Goal: Task Accomplishment & Management: Manage account settings

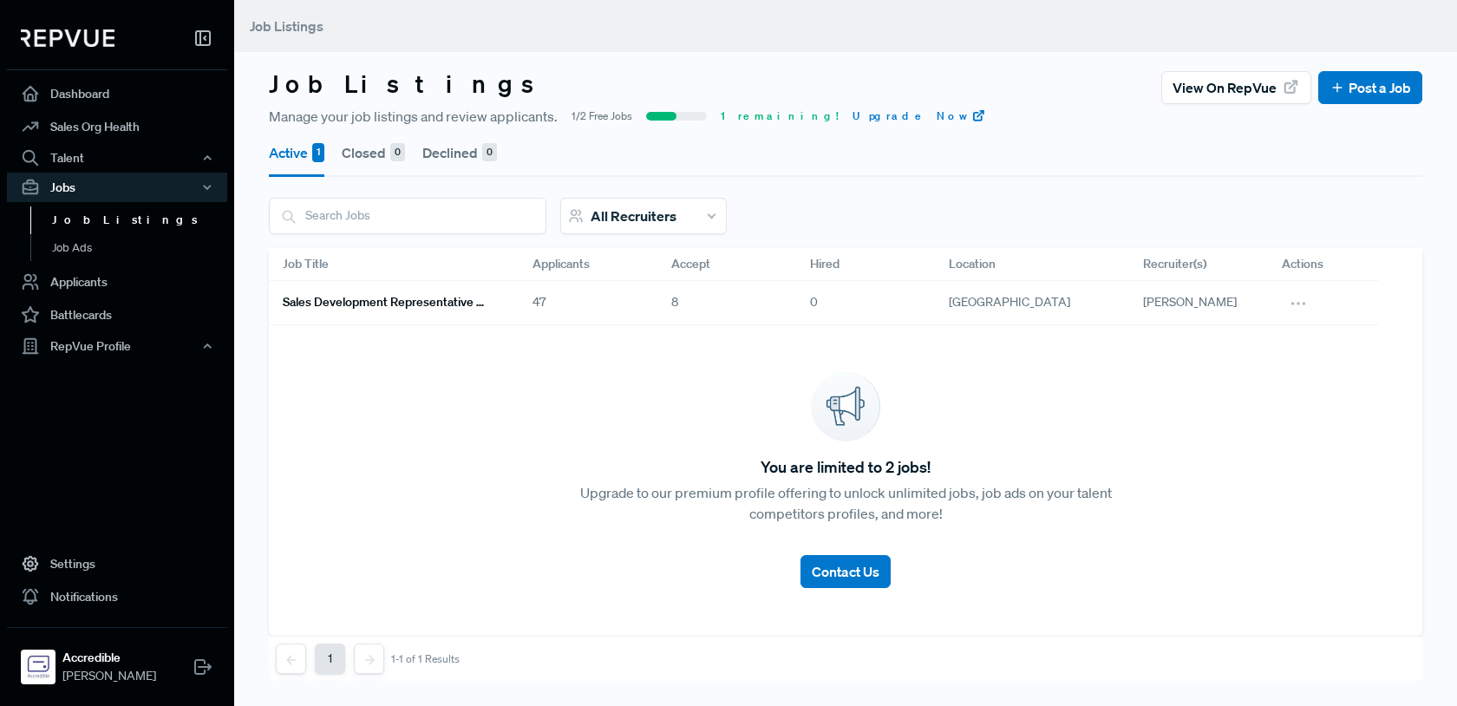
click at [466, 300] on h6 "Sales Development Representative Remote - US Based - EST Preferred" at bounding box center [387, 302] width 208 height 15
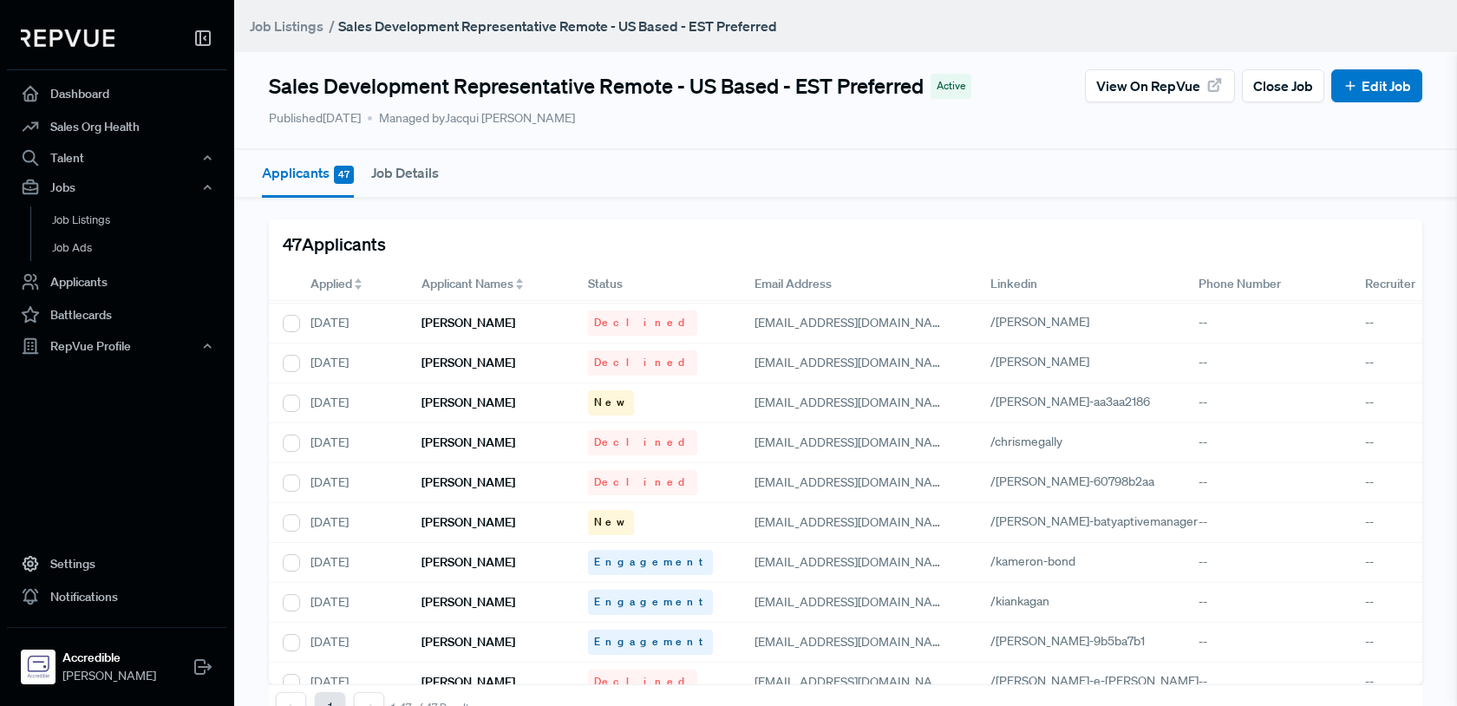
scroll to position [1009, 0]
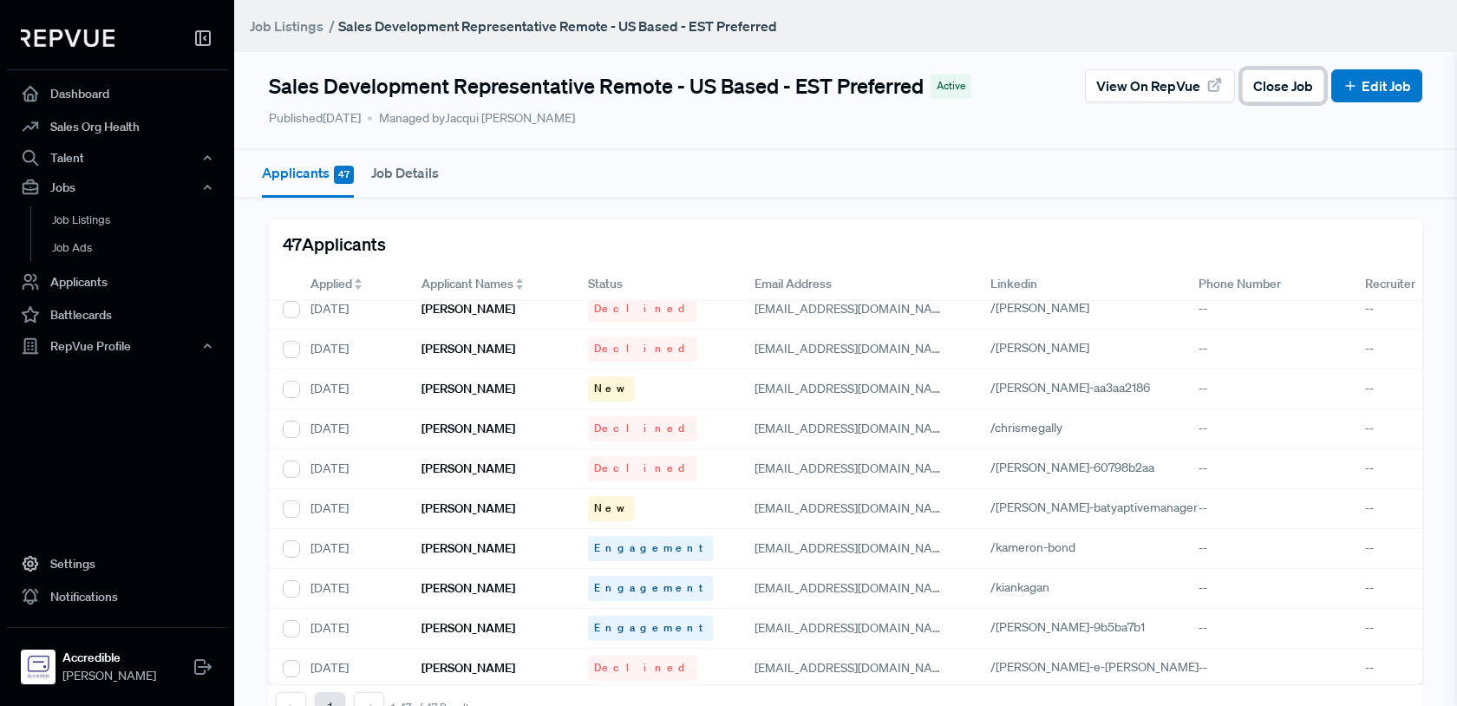
click at [1280, 82] on span "Close Job" at bounding box center [1283, 85] width 60 height 21
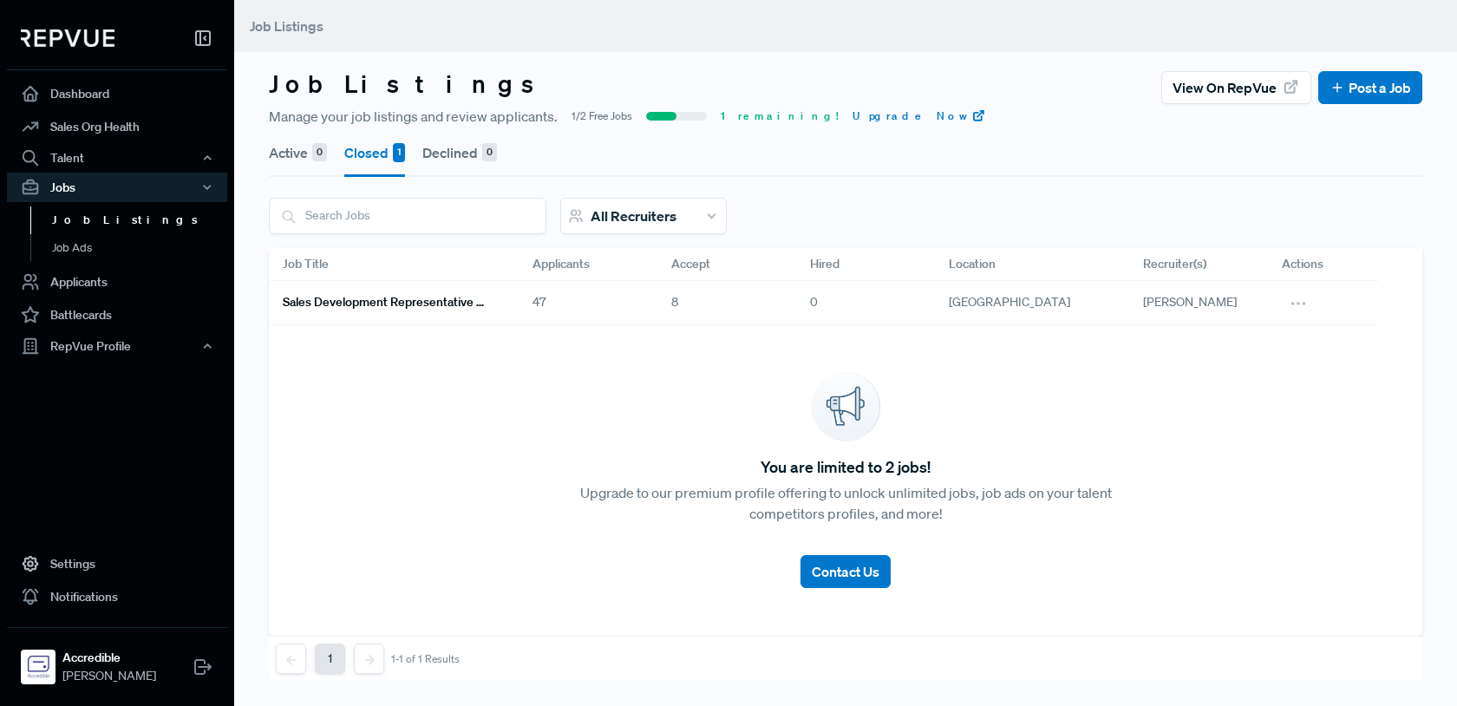
click at [450, 303] on h6 "Sales Development Representative Remote - US Based - EST Preferred" at bounding box center [387, 302] width 208 height 15
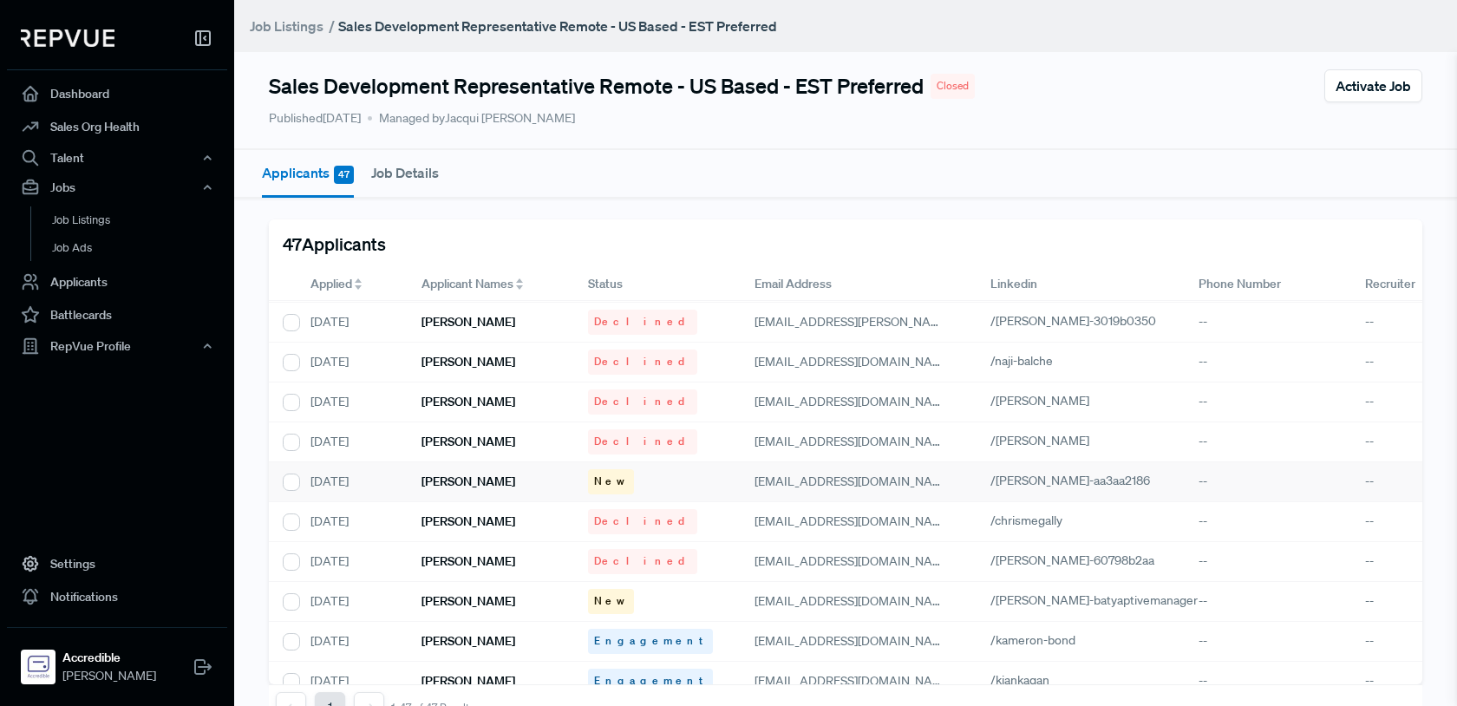
scroll to position [921, 0]
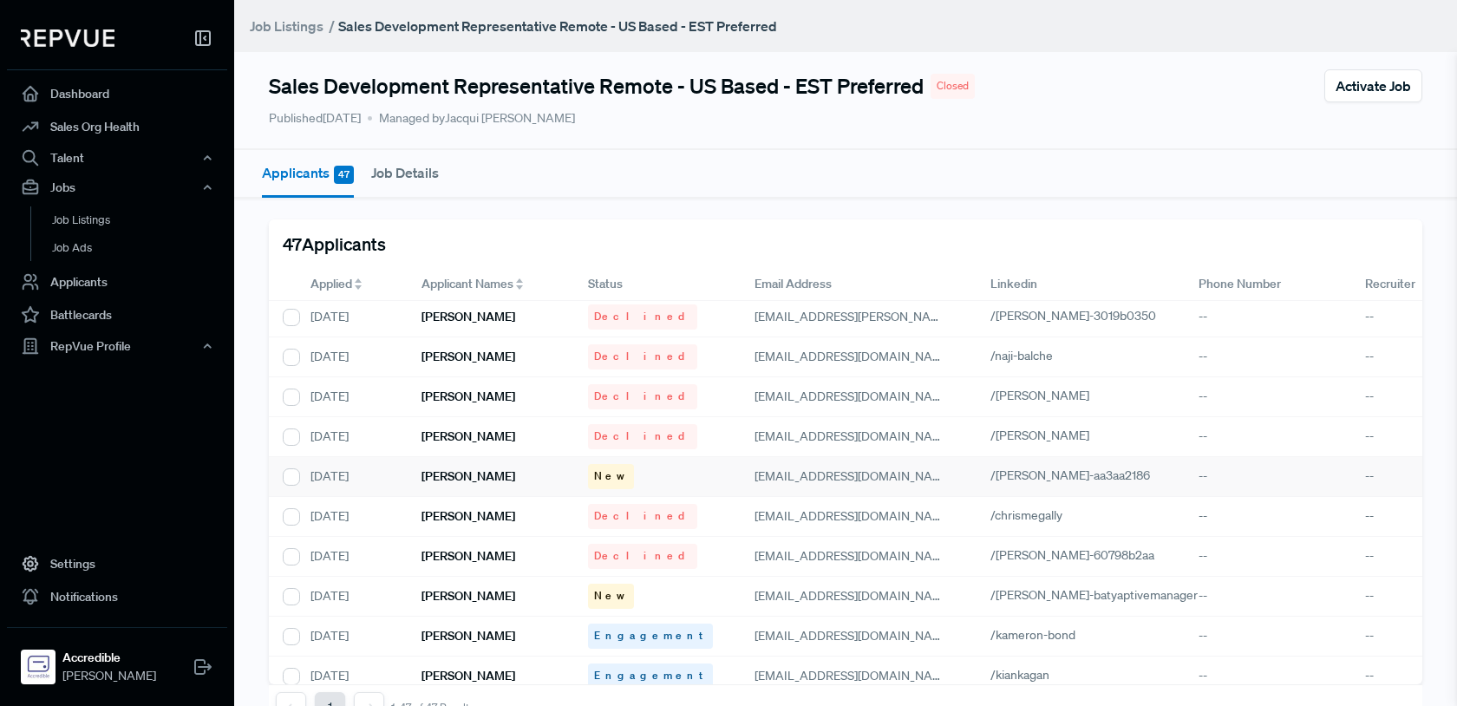
click at [463, 479] on h6 "[PERSON_NAME]" at bounding box center [468, 476] width 94 height 15
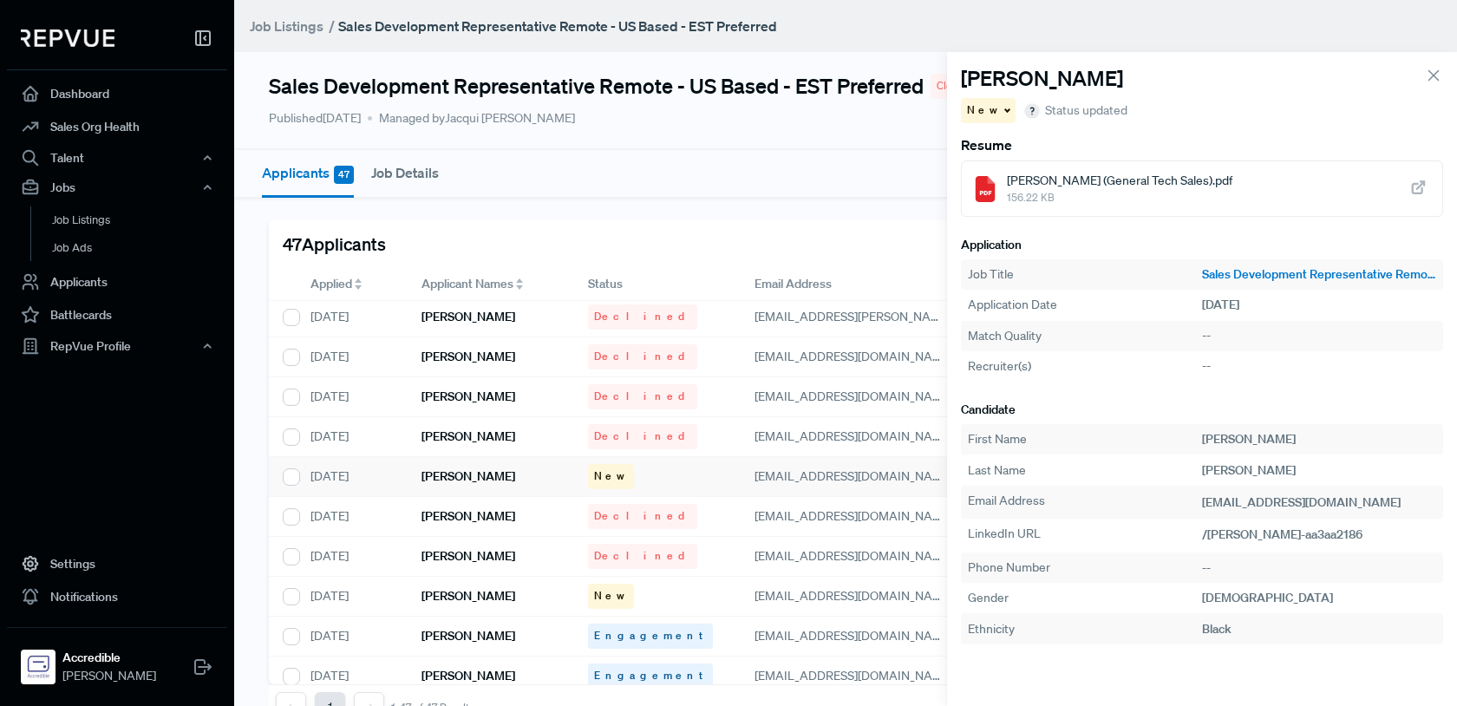
click at [1096, 193] on span "156.22 KB" at bounding box center [1119, 198] width 225 height 16
click at [991, 105] on div "New" at bounding box center [988, 110] width 55 height 25
click at [1003, 167] on span "Declined" at bounding box center [999, 170] width 48 height 16
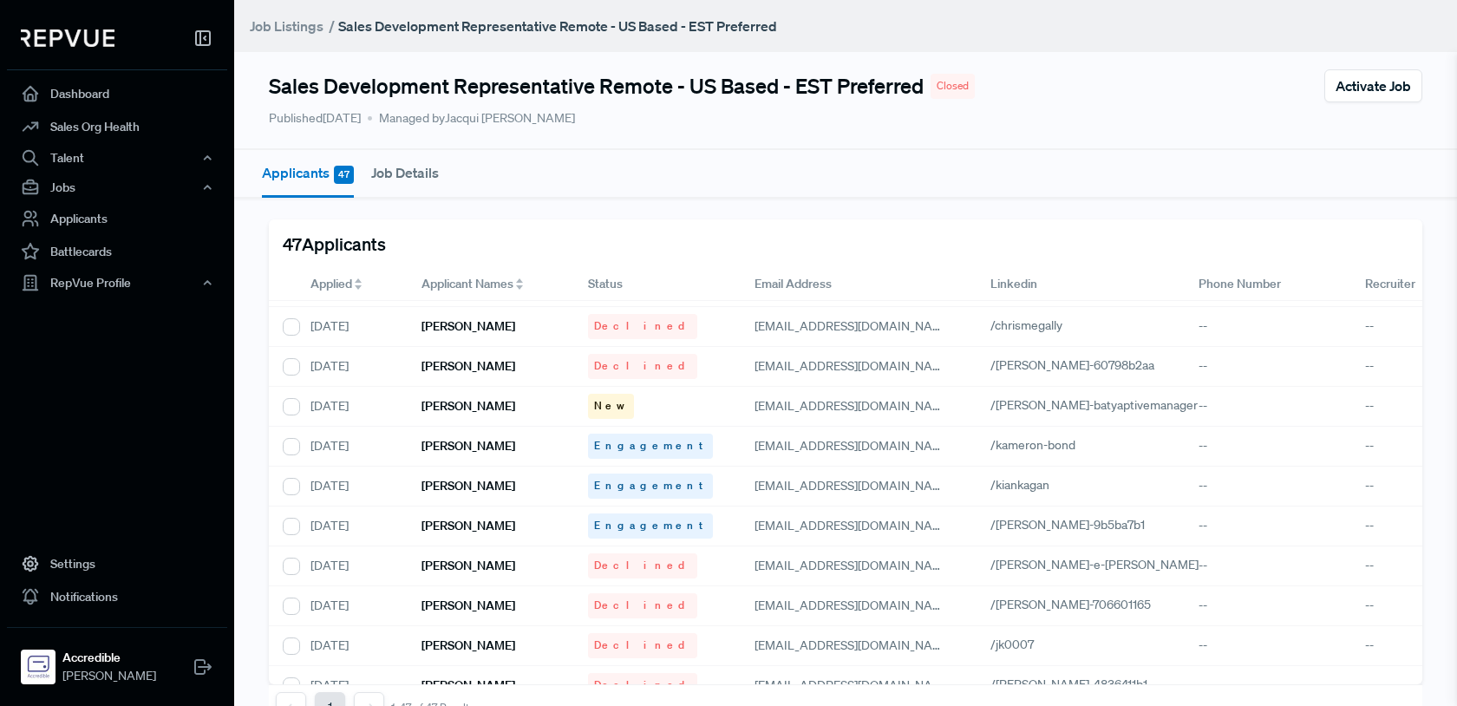
scroll to position [1161, 0]
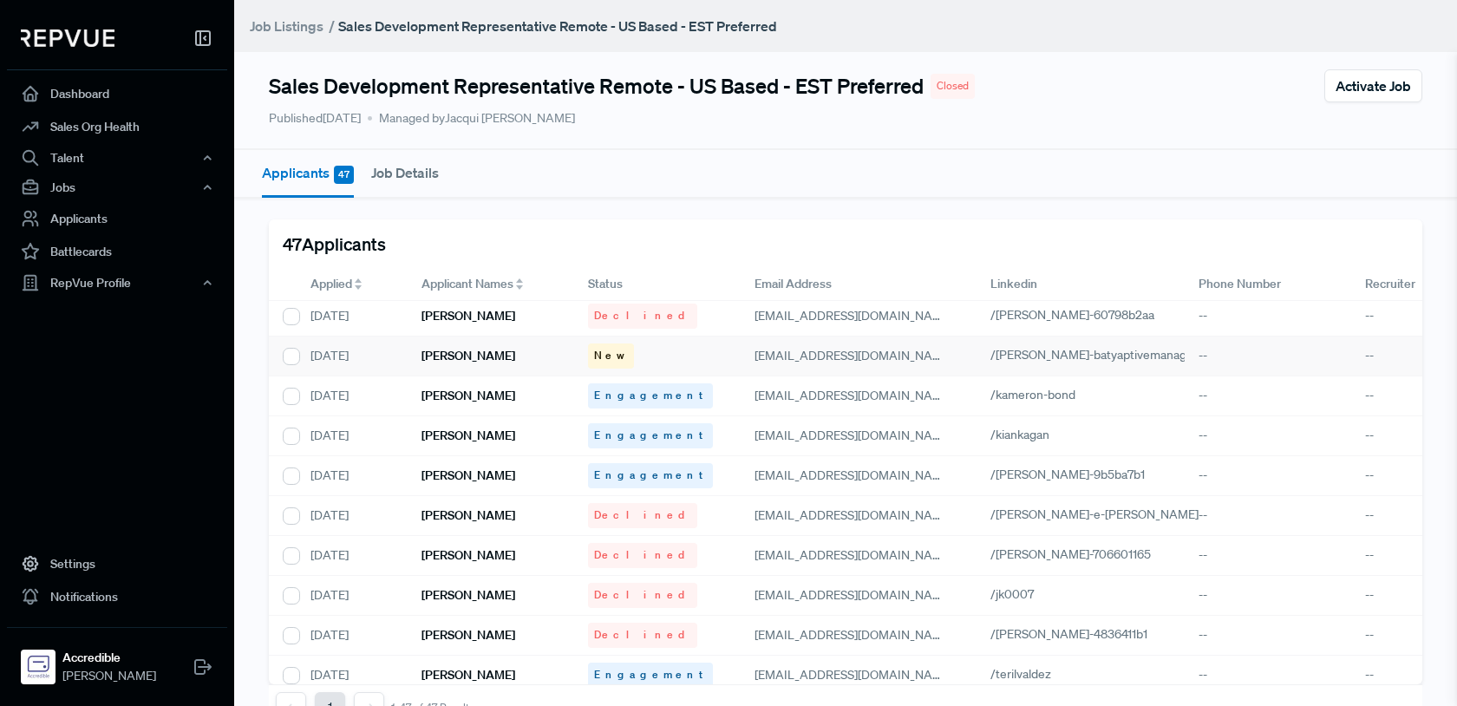
click at [456, 354] on h6 "[PERSON_NAME]" at bounding box center [468, 356] width 94 height 15
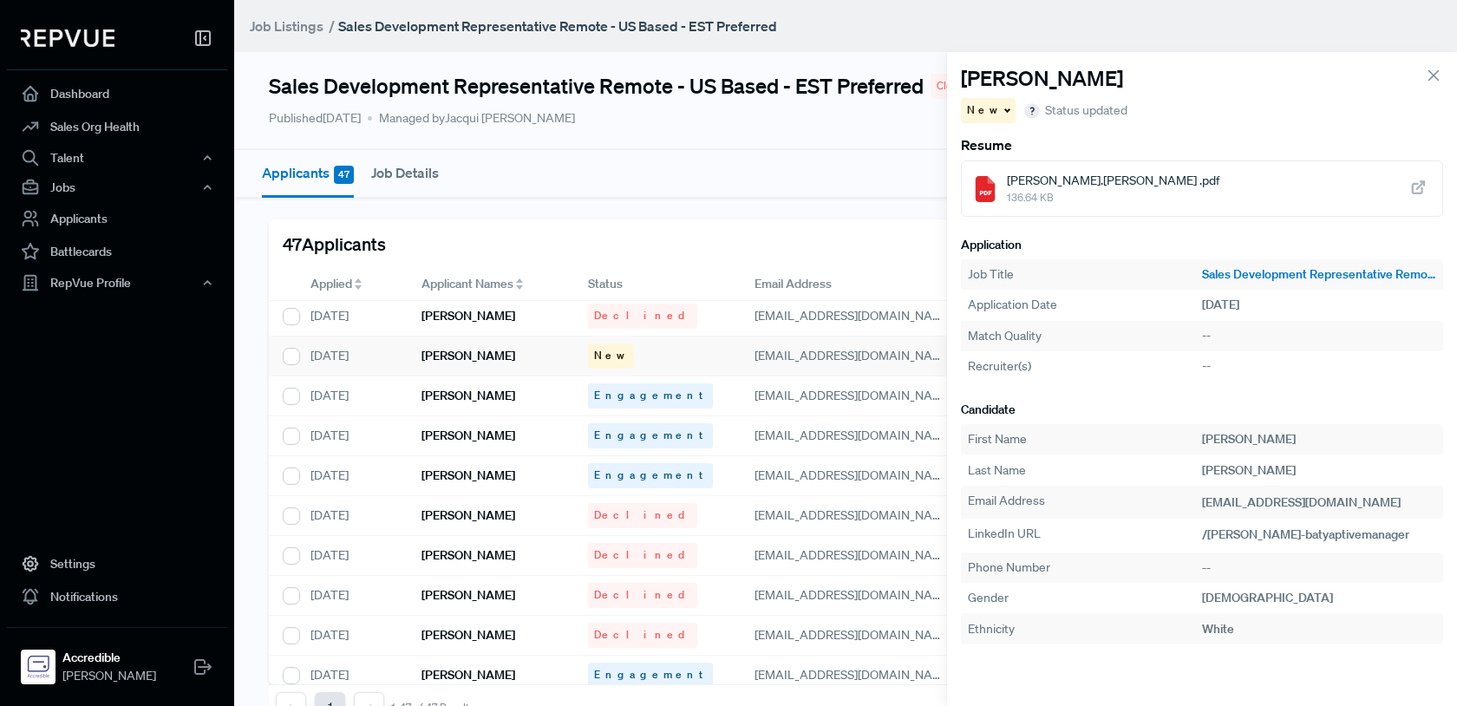
click at [1065, 194] on span "136.64 KB" at bounding box center [1113, 198] width 212 height 16
click at [998, 109] on div "New" at bounding box center [988, 110] width 55 height 25
click at [1009, 172] on span "Declined" at bounding box center [999, 170] width 48 height 16
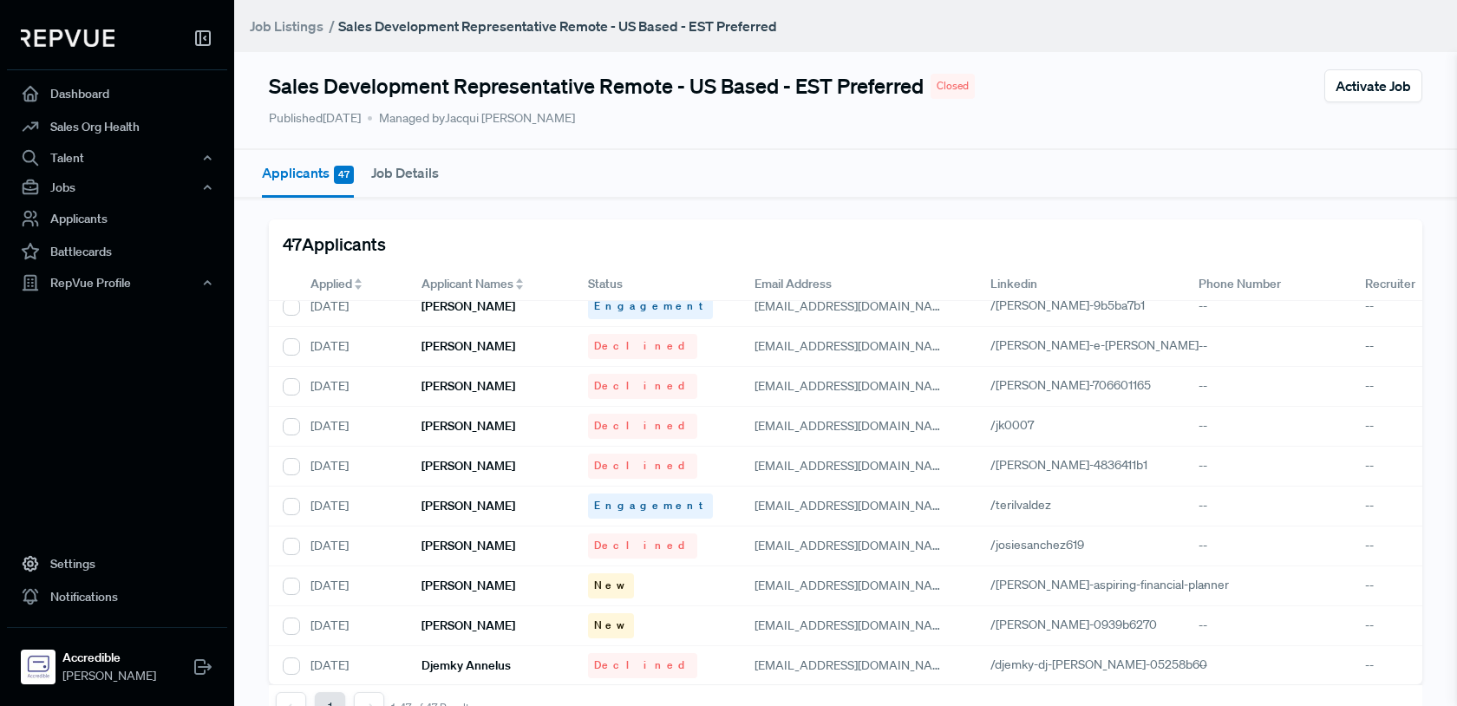
scroll to position [1443, 0]
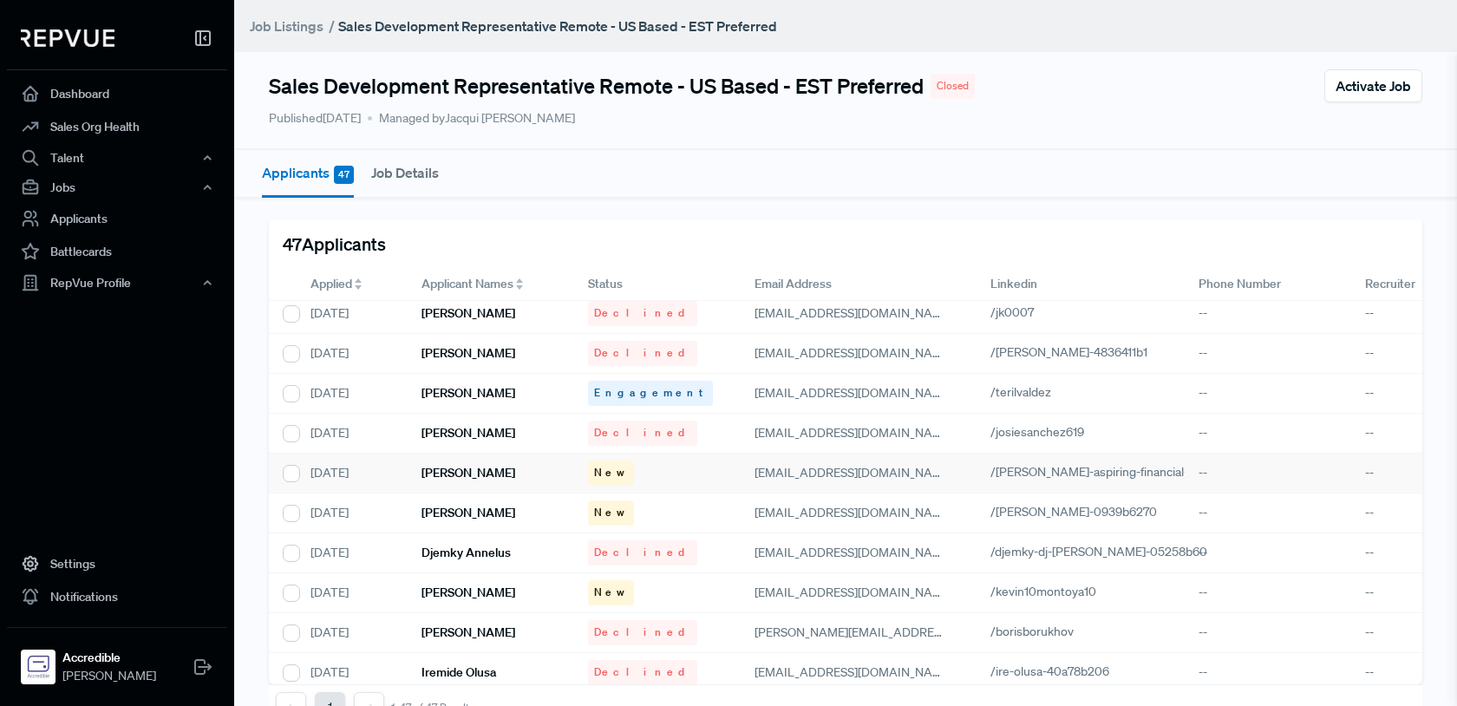
click at [465, 472] on h6 "[PERSON_NAME]" at bounding box center [468, 473] width 94 height 15
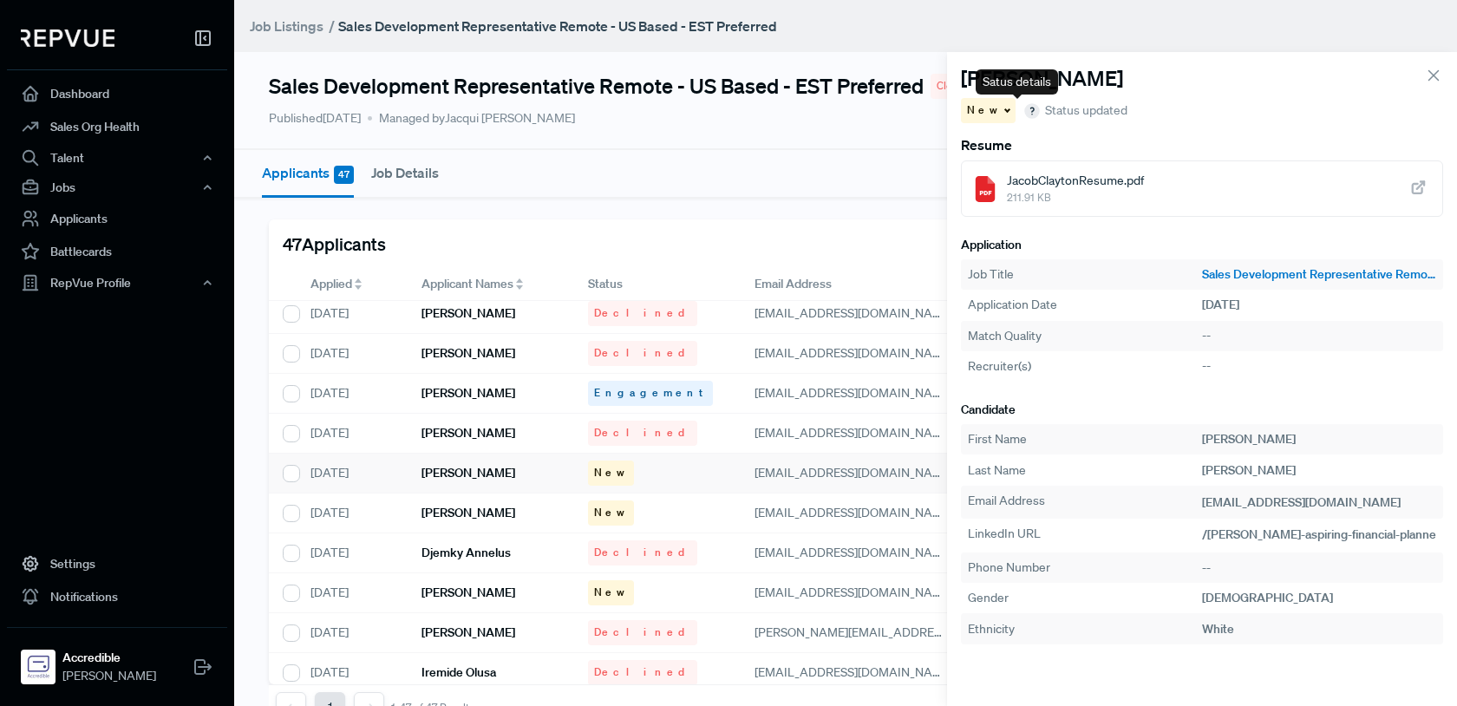
click at [1026, 113] on use "button" at bounding box center [1033, 111] width 14 height 14
click at [1026, 108] on use "button" at bounding box center [1033, 111] width 14 height 14
click at [1135, 179] on span "JacobClaytonResume.pdf" at bounding box center [1075, 181] width 137 height 18
click at [993, 105] on div "New" at bounding box center [988, 110] width 55 height 25
click at [1003, 172] on span "Declined" at bounding box center [999, 170] width 48 height 16
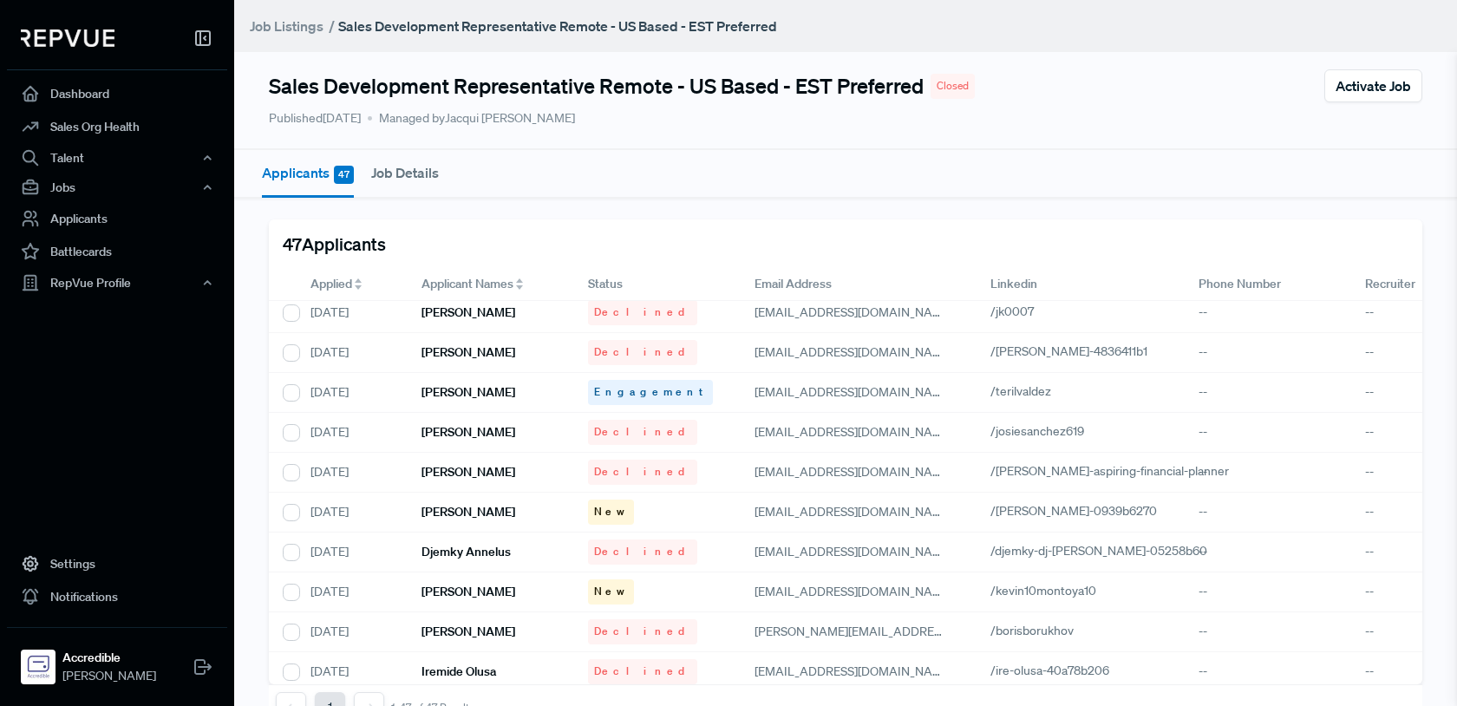
scroll to position [1505, 0]
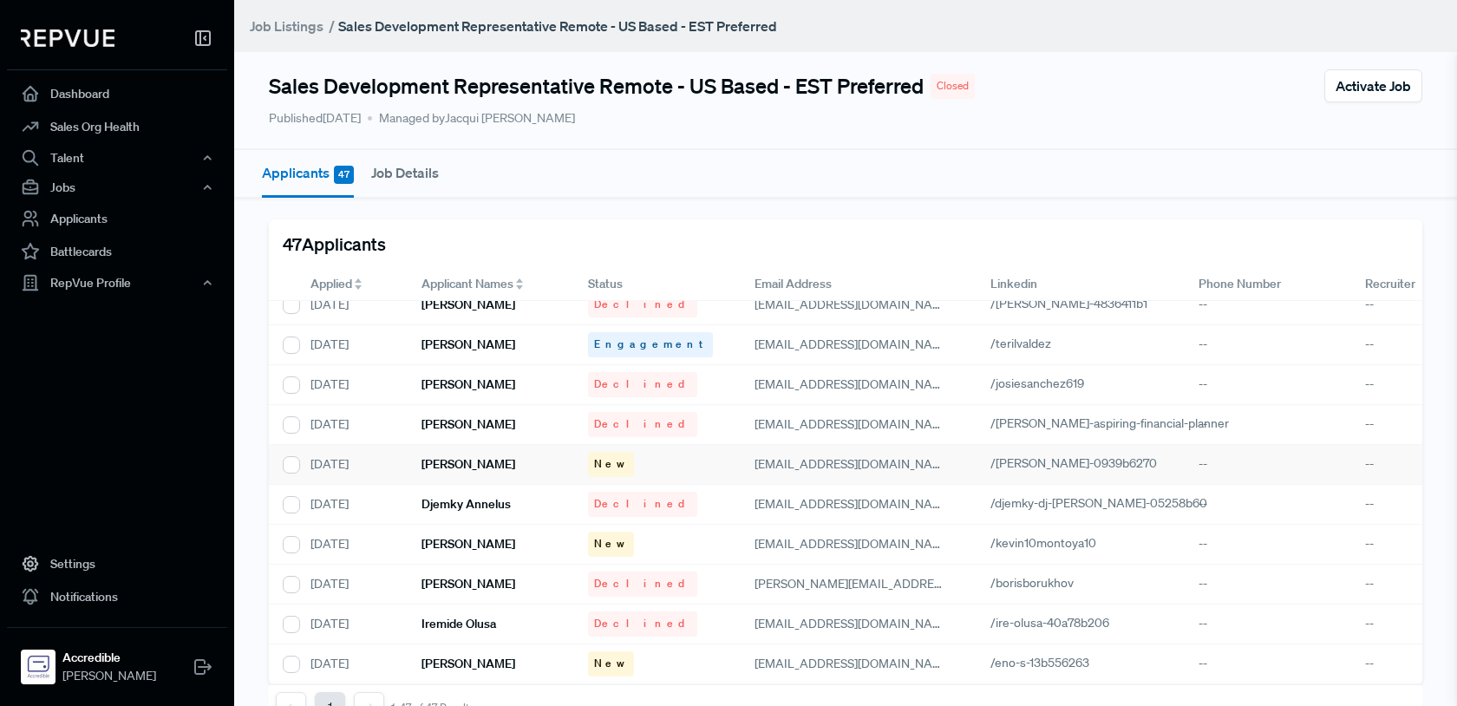
click at [487, 457] on h6 "[PERSON_NAME]" at bounding box center [468, 464] width 94 height 15
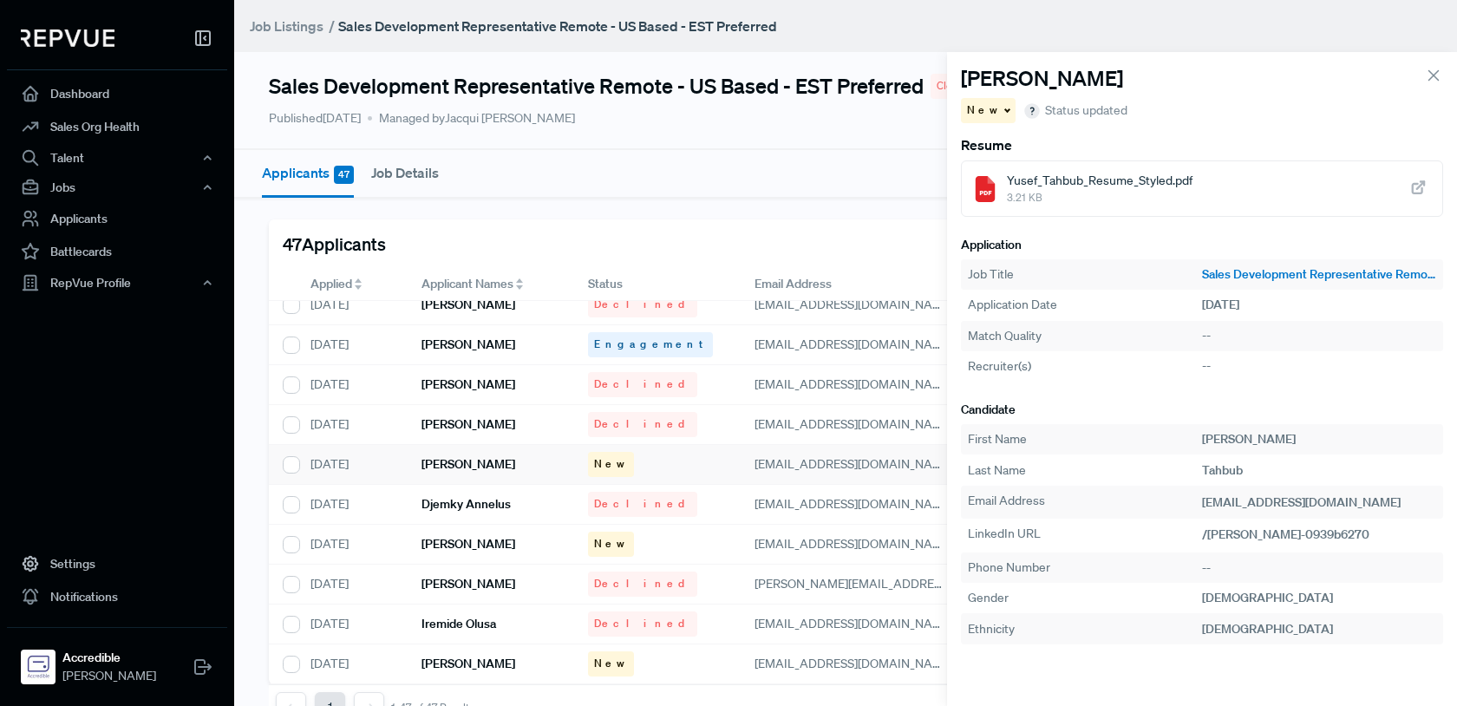
click at [1108, 186] on span "Yusef_Tahbub_Resume_Styled.pdf" at bounding box center [1100, 181] width 186 height 18
drag, startPoint x: 996, startPoint y: 108, endPoint x: 998, endPoint y: 122, distance: 14.0
click at [1001, 109] on span at bounding box center [1005, 109] width 9 height 3
click at [998, 171] on span "Declined" at bounding box center [999, 170] width 48 height 16
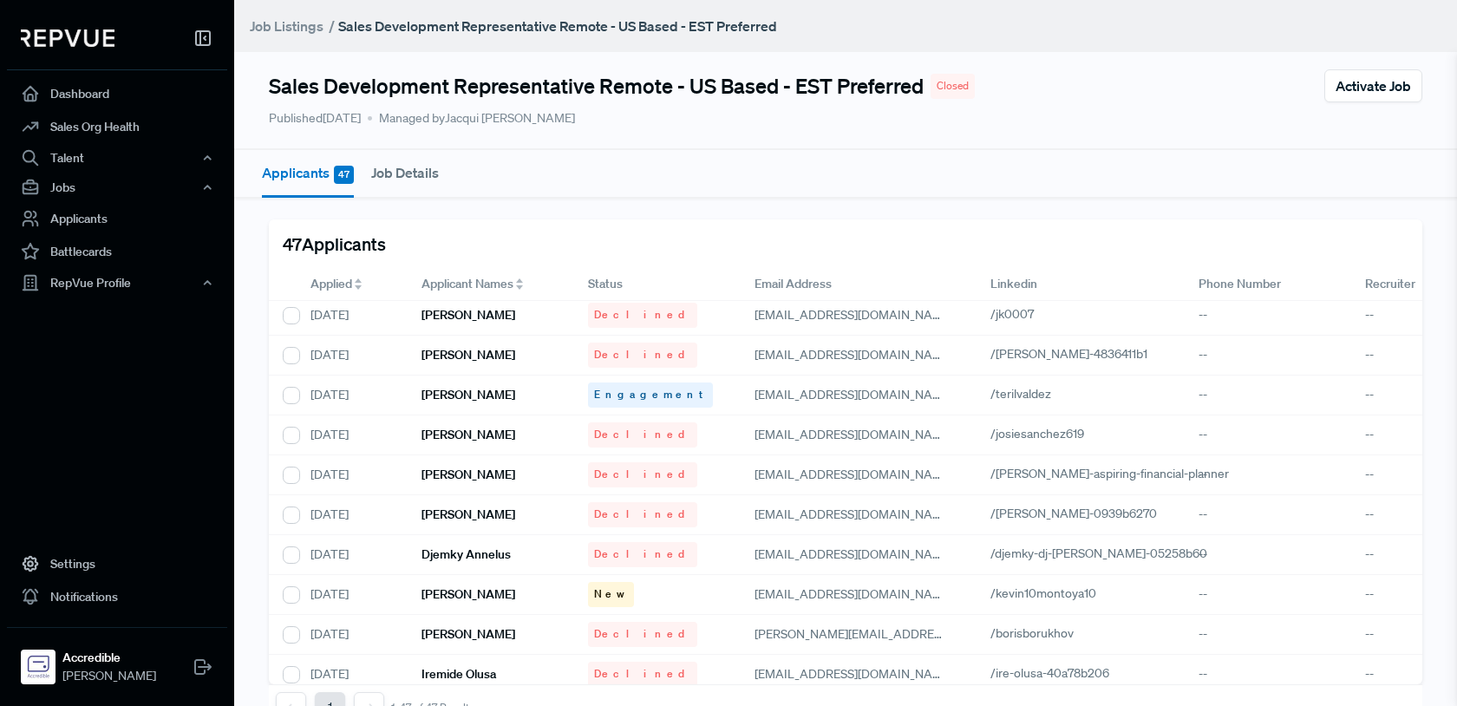
scroll to position [1505, 0]
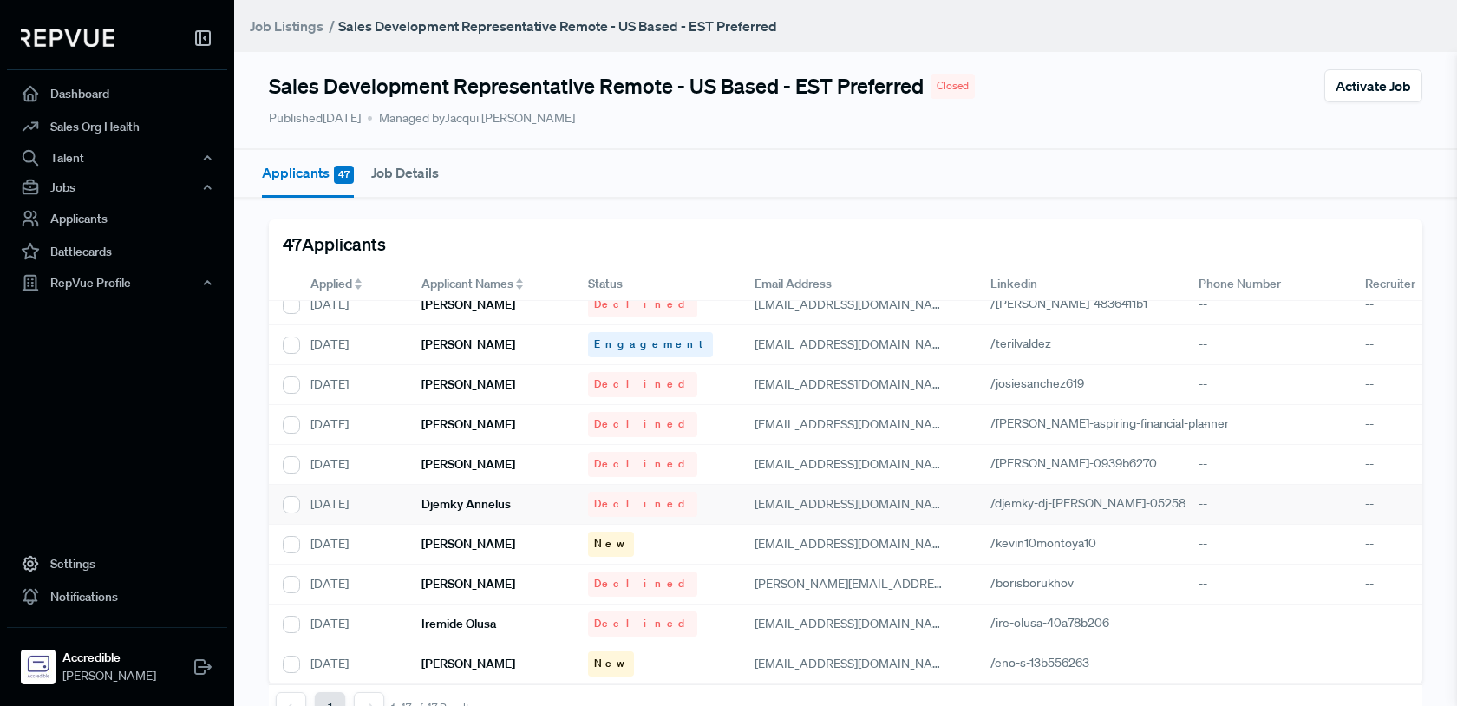
click at [447, 497] on h6 "Djemky Annelus" at bounding box center [465, 504] width 89 height 15
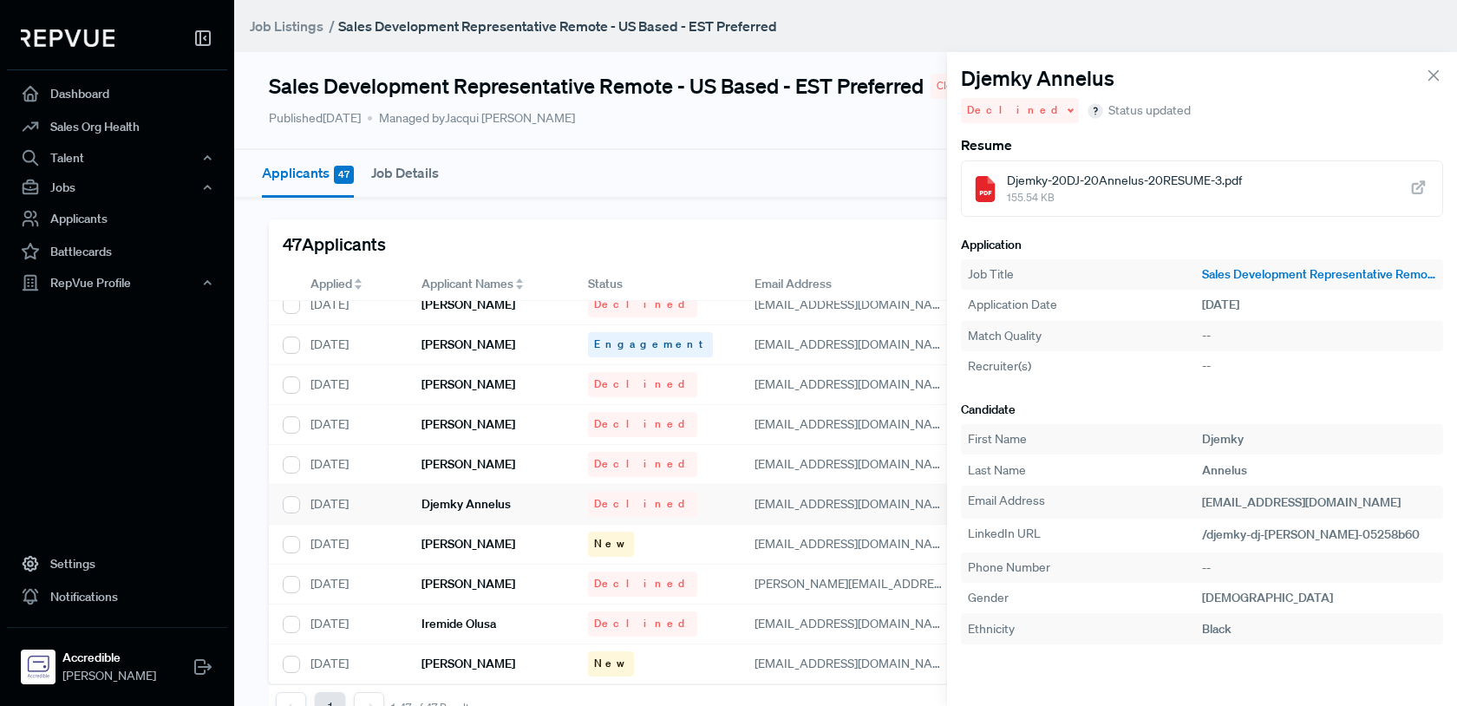
click at [1114, 191] on span "155.54 KB" at bounding box center [1124, 198] width 235 height 16
drag, startPoint x: 1433, startPoint y: 73, endPoint x: 1366, endPoint y: 121, distance: 82.6
click at [1432, 74] on icon at bounding box center [1433, 75] width 19 height 19
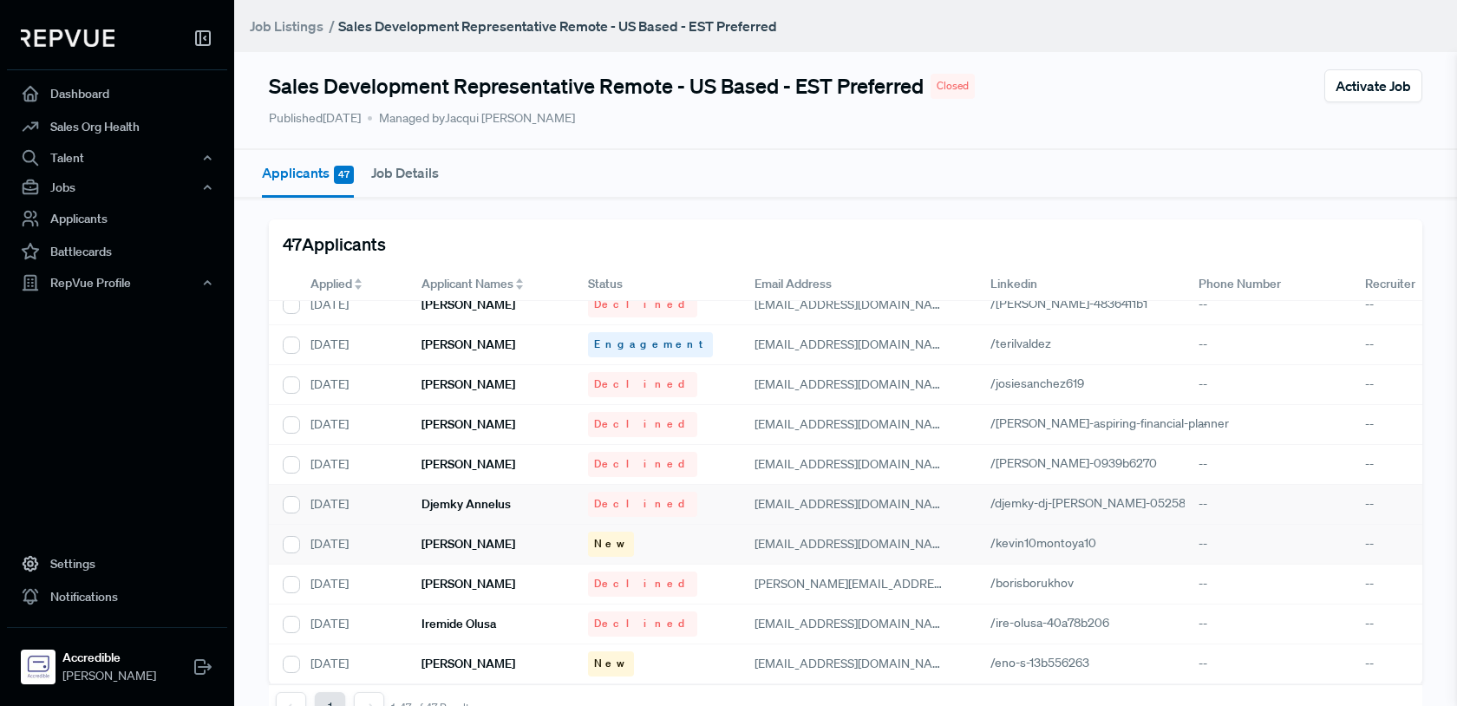
click at [496, 537] on h6 "[PERSON_NAME]" at bounding box center [468, 544] width 94 height 15
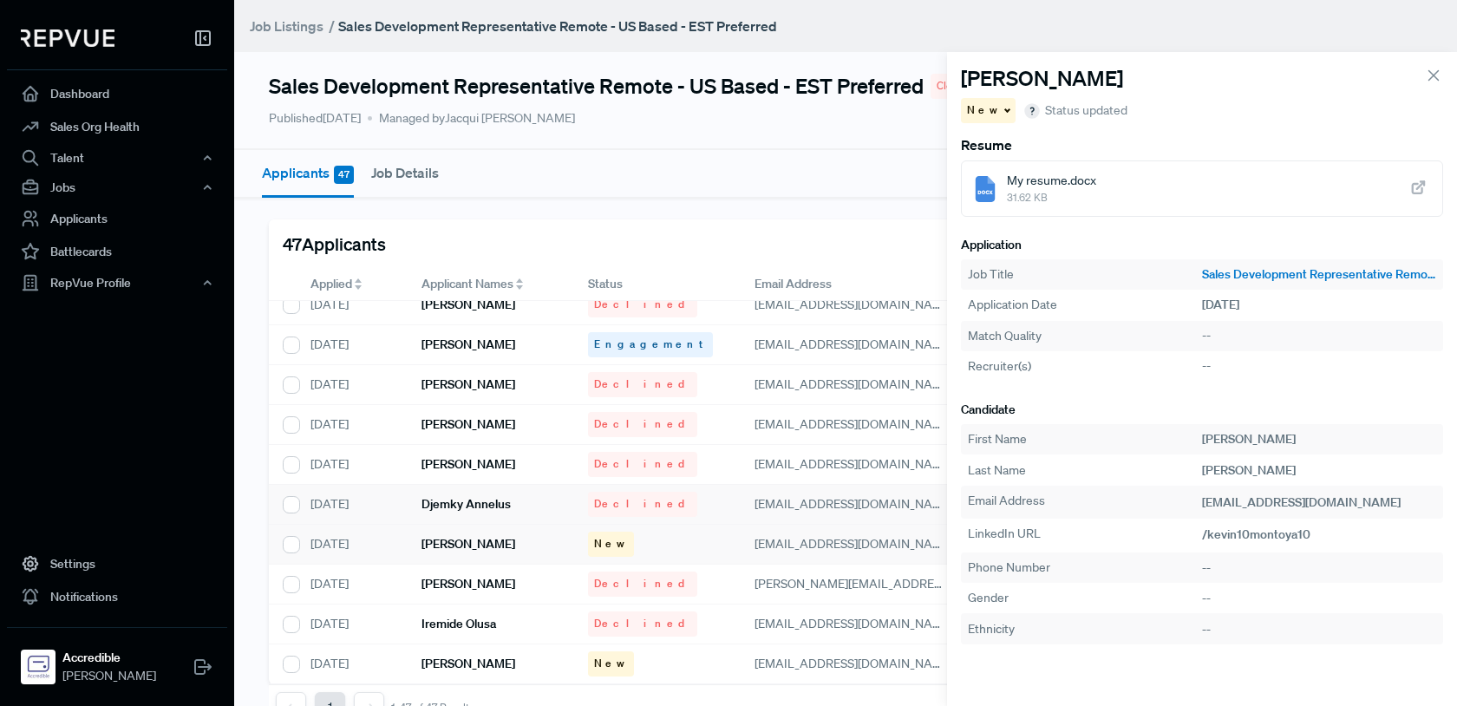
click at [1107, 178] on div "My resume.docx 31.62 KB" at bounding box center [1202, 188] width 482 height 56
click at [1094, 183] on div "My resume.docx 31.62 KB" at bounding box center [1202, 188] width 482 height 56
click at [1001, 109] on span at bounding box center [1005, 109] width 9 height 3
click at [1012, 167] on span "Declined" at bounding box center [999, 170] width 48 height 16
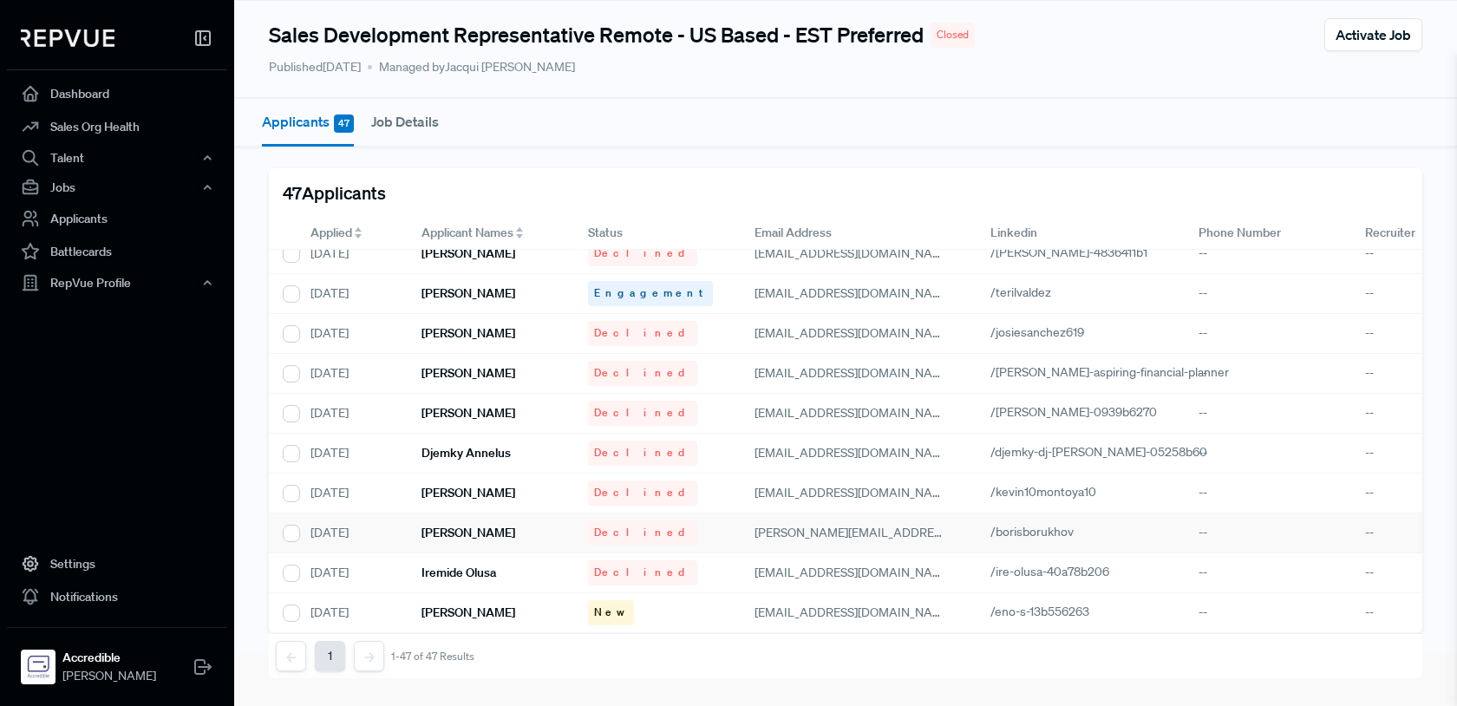
scroll to position [64, 0]
click at [467, 605] on h6 "[PERSON_NAME]" at bounding box center [468, 612] width 94 height 15
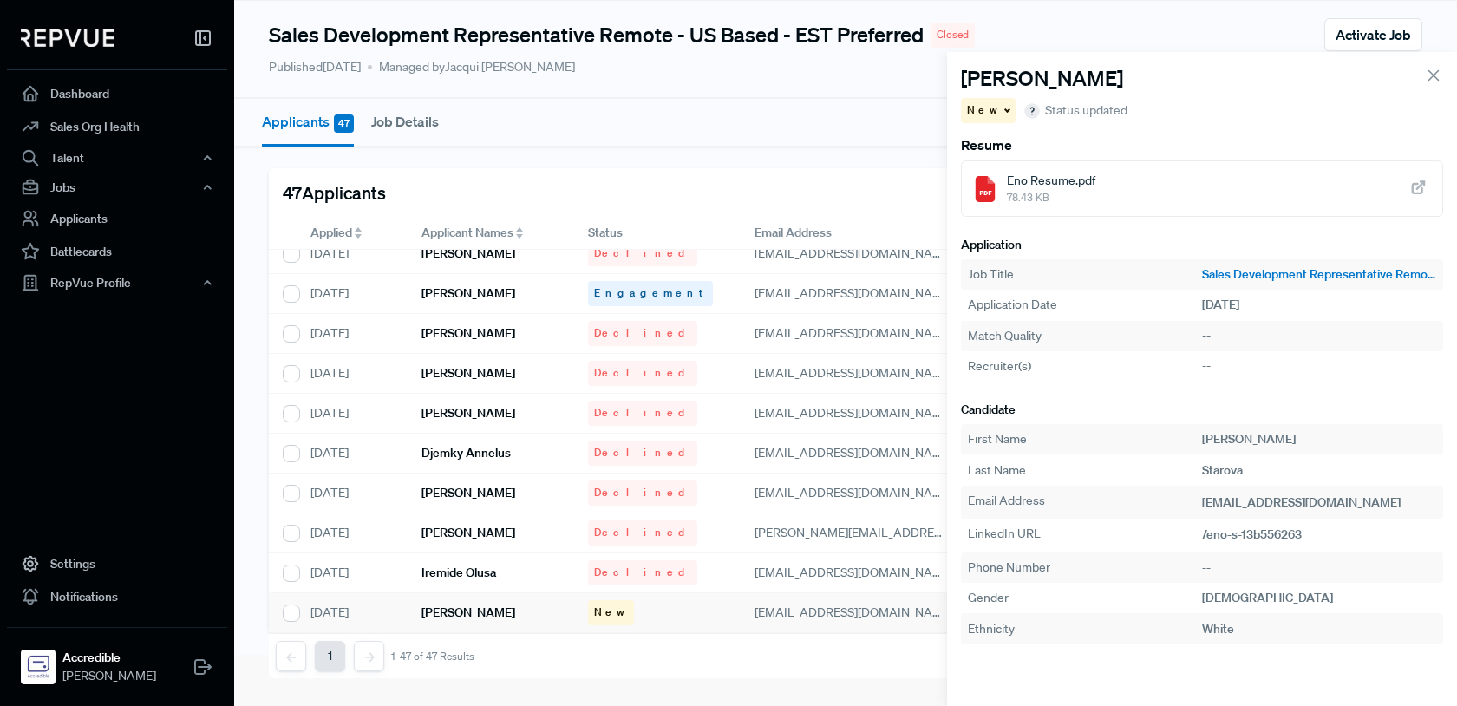
click at [1067, 192] on span "78.43 KB" at bounding box center [1051, 198] width 88 height 16
drag, startPoint x: 991, startPoint y: 107, endPoint x: 991, endPoint y: 124, distance: 17.3
click at [991, 108] on div "New" at bounding box center [988, 110] width 55 height 25
click at [986, 166] on span "Declined" at bounding box center [999, 170] width 48 height 16
